Goal: Information Seeking & Learning: Learn about a topic

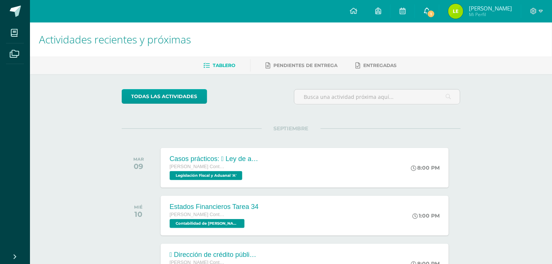
click at [430, 14] on icon at bounding box center [427, 10] width 6 height 7
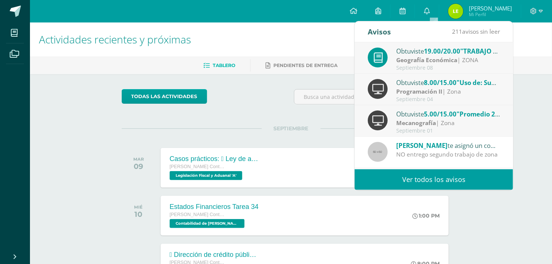
click at [241, 46] on h1 "Actividades recientes y próximas" at bounding box center [291, 39] width 504 height 34
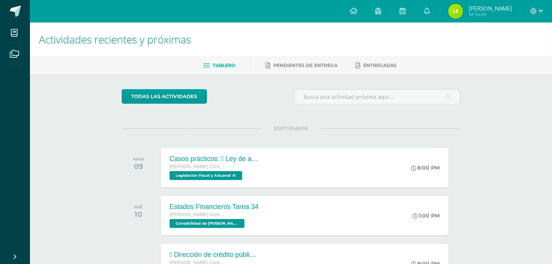
click at [257, 39] on h1 "Actividades recientes y próximas" at bounding box center [291, 39] width 504 height 34
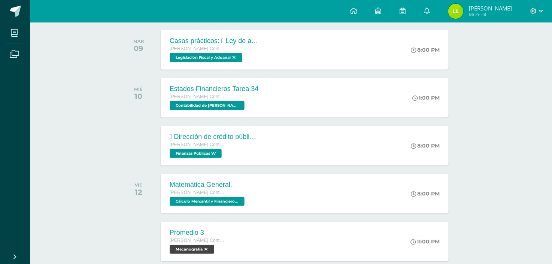
scroll to position [116, 0]
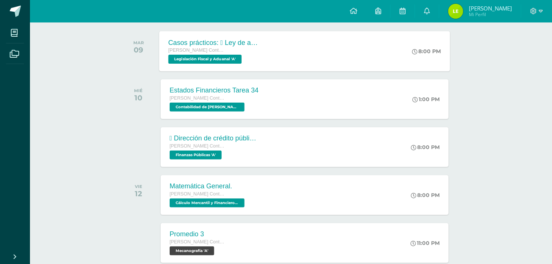
click at [198, 42] on div "Casos prácticos:  Ley de actualización tributaria.  Ley del IVA." at bounding box center [213, 43] width 91 height 8
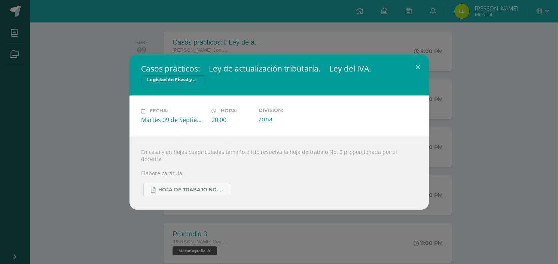
click at [265, 47] on div "Casos prácticos:  Ley de actualización tributaria.  Ley del IVA. Legislación …" at bounding box center [279, 132] width 558 height 264
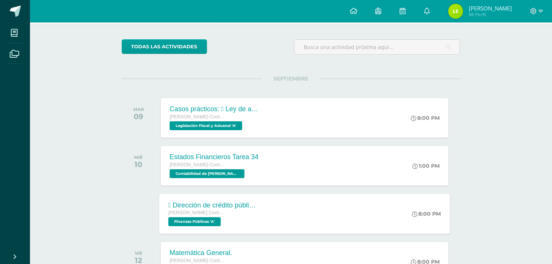
scroll to position [0, 0]
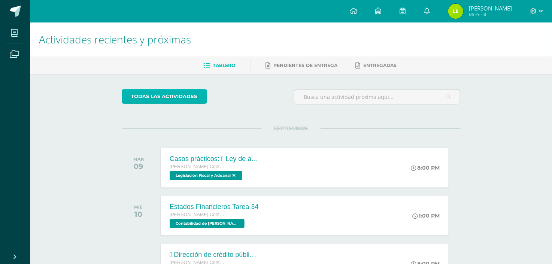
click at [191, 99] on link "todas las Actividades" at bounding box center [164, 96] width 85 height 15
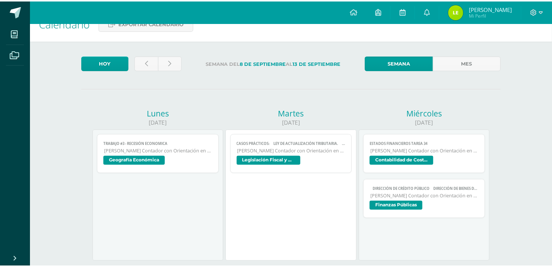
scroll to position [33, 0]
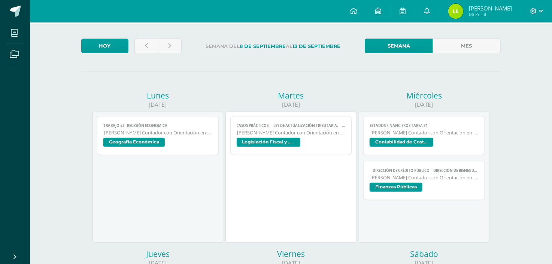
click at [173, 138] on span "Geografía Económica" at bounding box center [157, 143] width 109 height 11
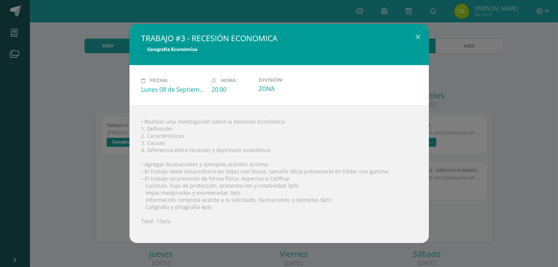
click at [481, 69] on div "TRABAJO #3 - RECESIÓN ECONOMICA Geografía Económica Fecha: Lunes 08 de Septiemb…" at bounding box center [279, 133] width 552 height 219
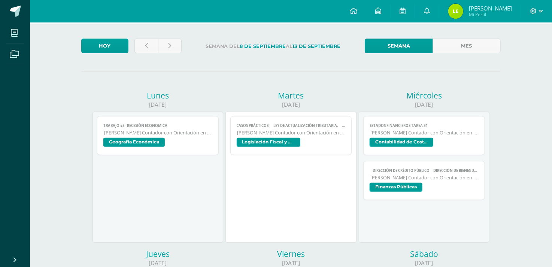
click at [242, 159] on div "Casos prácticos:  Ley de actualización tributaria.  Ley del IVA. Legislación …" at bounding box center [290, 177] width 131 height 131
click at [190, 136] on link "TRABAJO #3 - RECESIÓN ECONOMICA Quinto Perito Contador con Orientación en Compu…" at bounding box center [158, 135] width 122 height 39
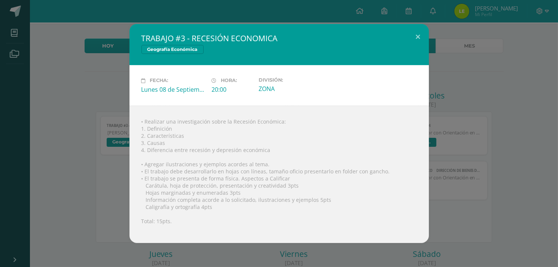
click at [77, 80] on div "TRABAJO #3 - RECESIÓN ECONOMICA Geografía Económica Fecha: Lunes 08 de Septiemb…" at bounding box center [279, 133] width 552 height 219
